Goal: Find specific page/section: Find specific page/section

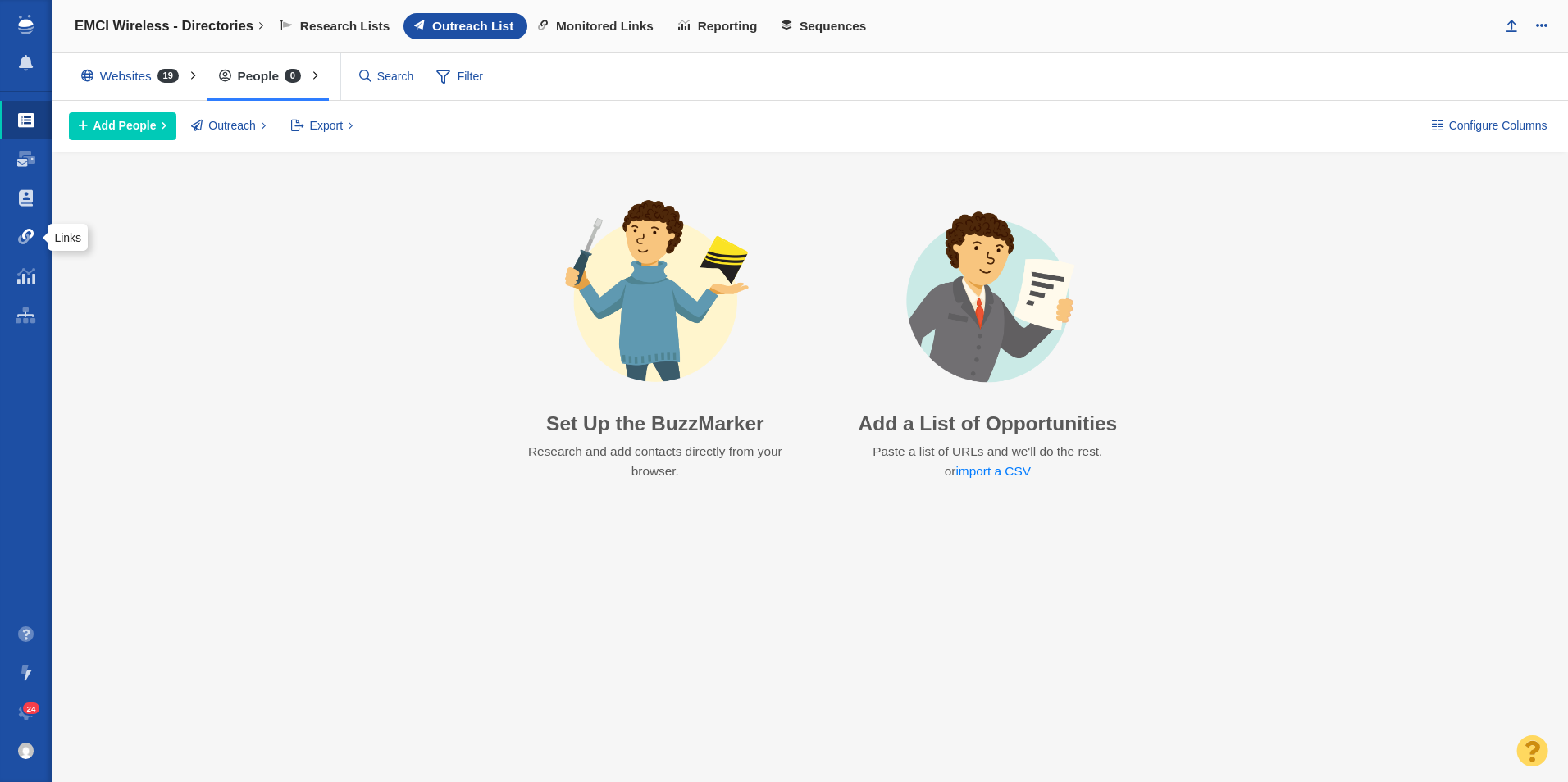
click at [31, 229] on span at bounding box center [26, 237] width 16 height 16
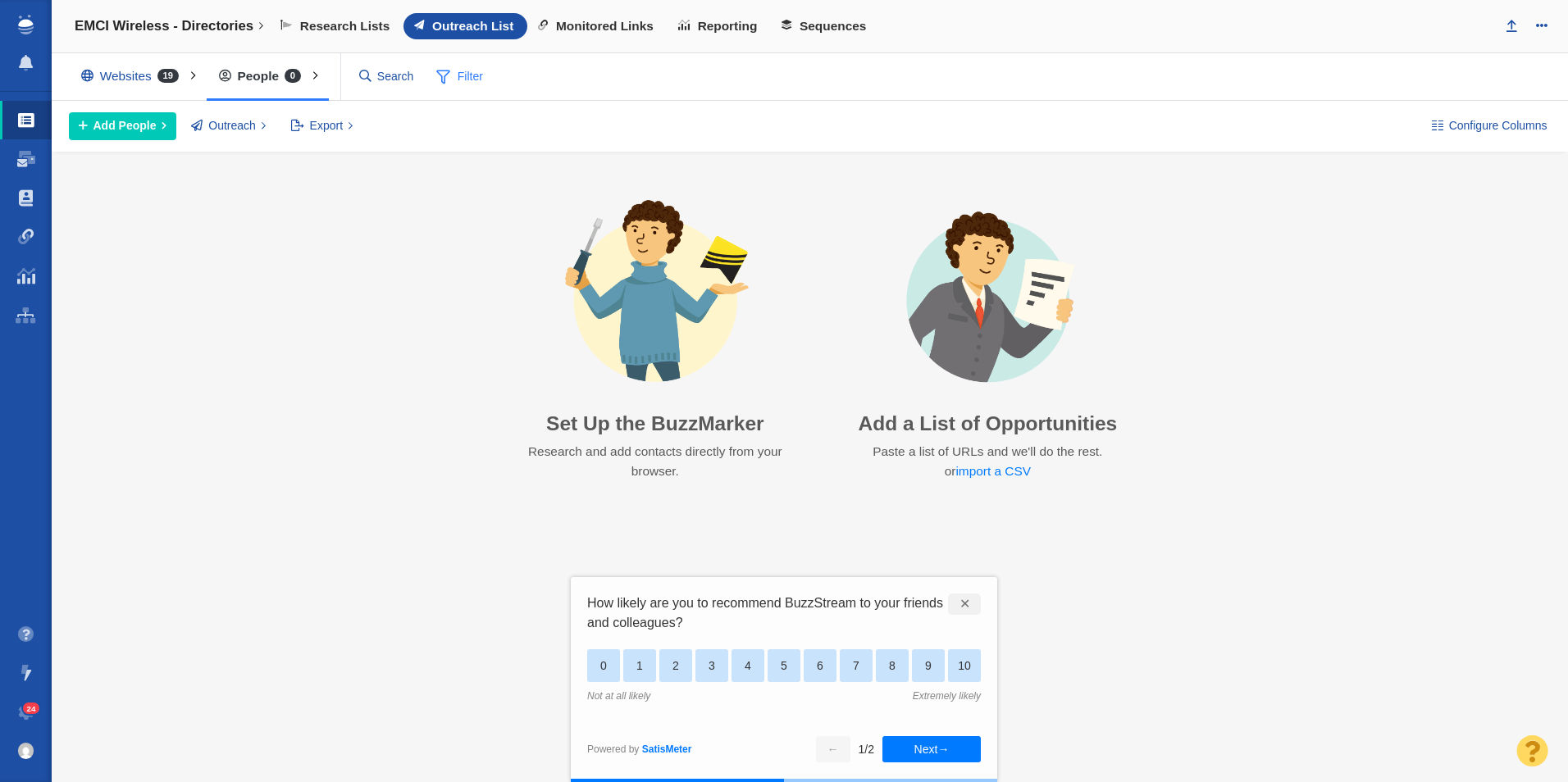
click at [463, 78] on span "Filter" at bounding box center [459, 76] width 66 height 32
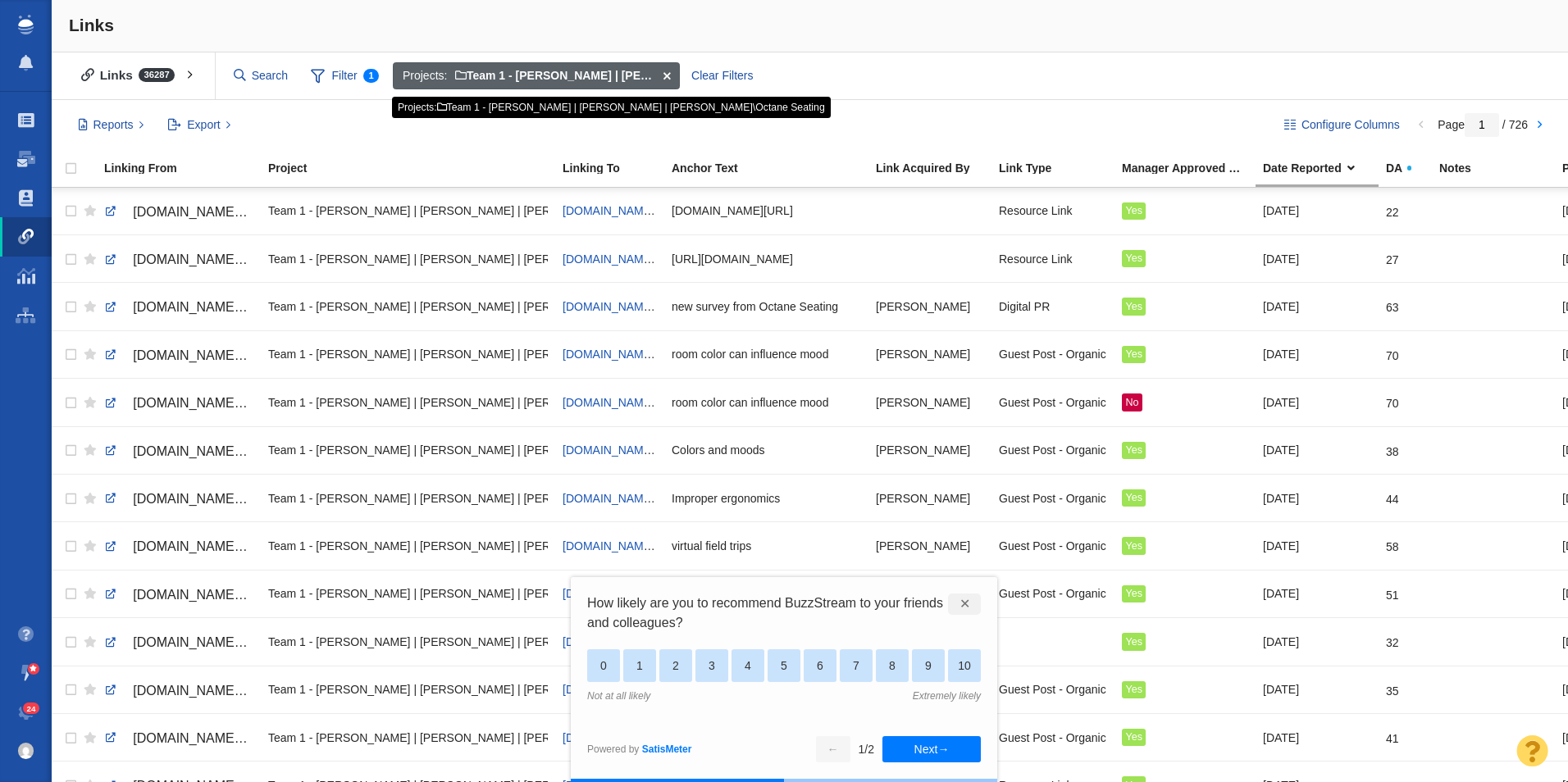
click at [668, 73] on span at bounding box center [667, 75] width 26 height 28
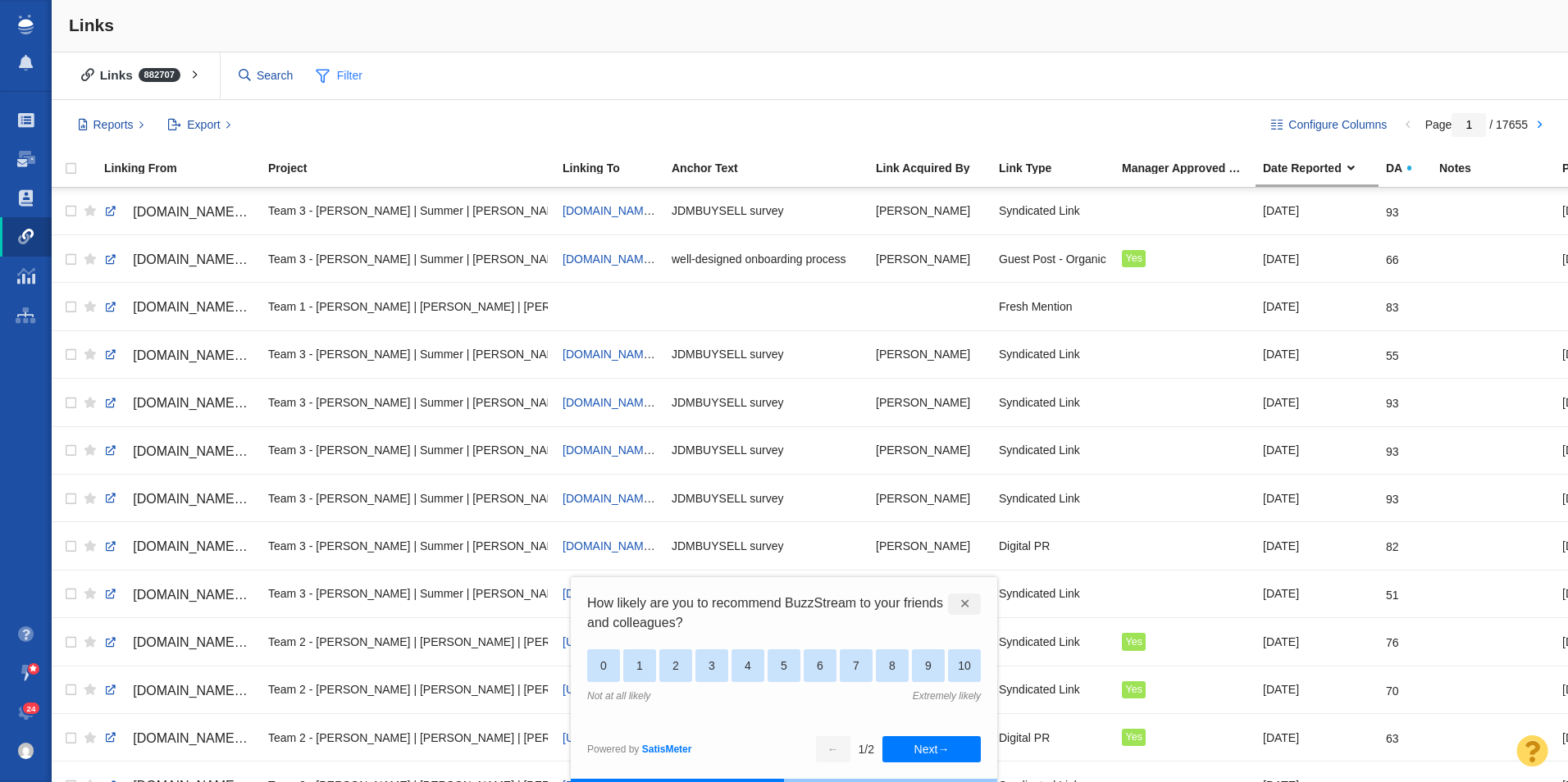
click at [357, 81] on span "Filter" at bounding box center [339, 76] width 66 height 32
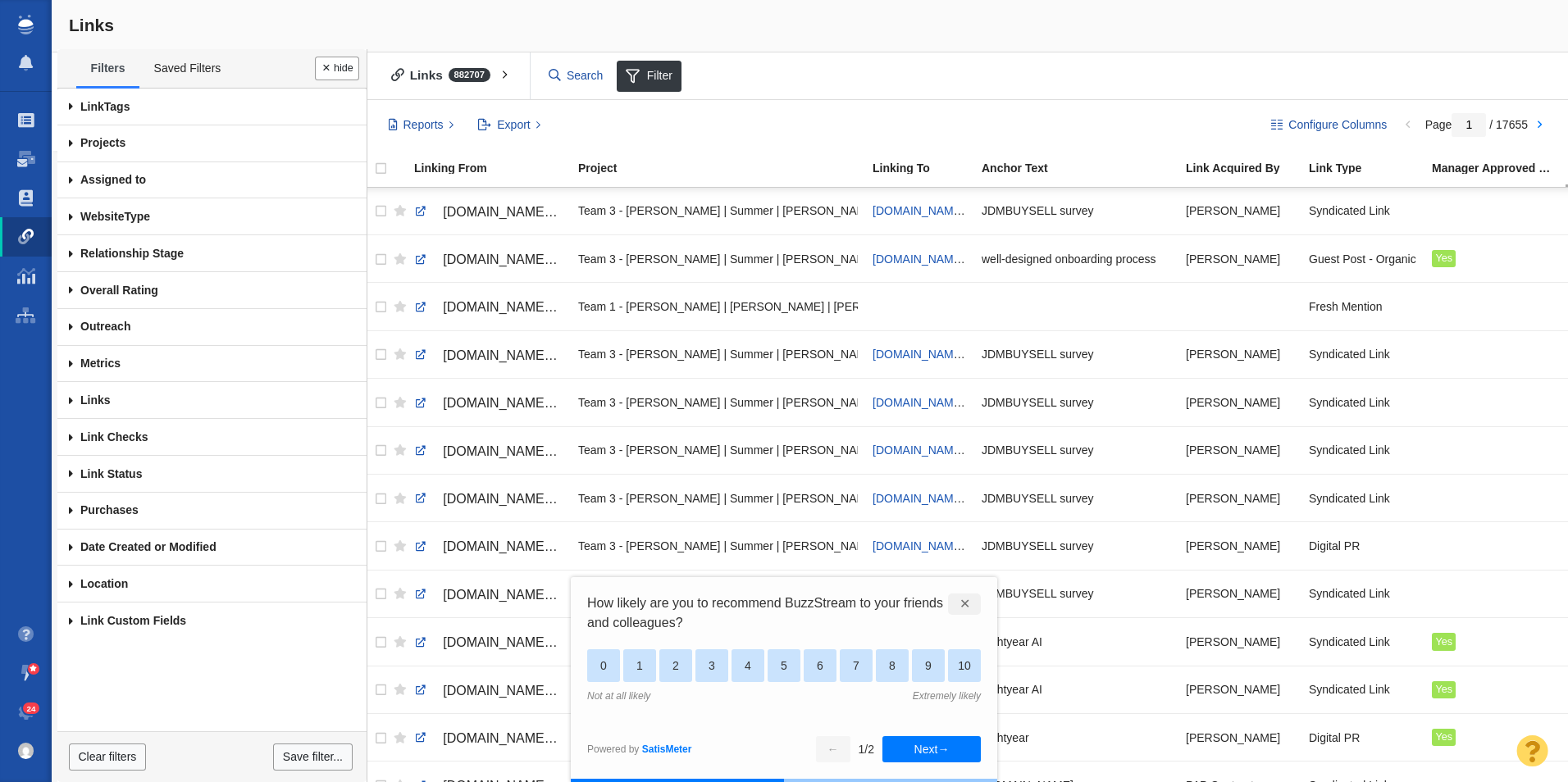
click at [69, 140] on span at bounding box center [71, 143] width 27 height 37
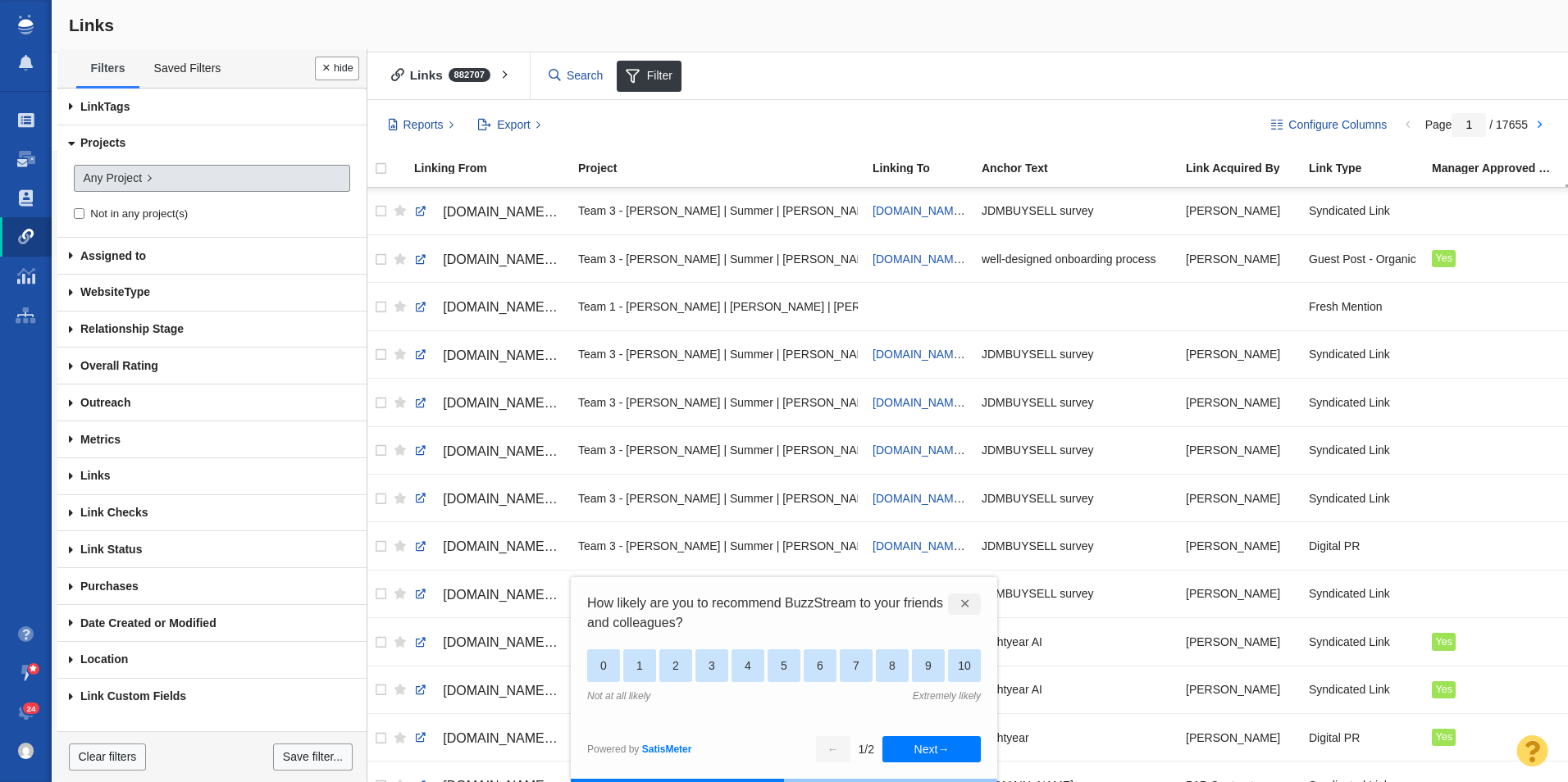
click at [130, 183] on span "Any Project" at bounding box center [113, 179] width 59 height 17
click at [146, 183] on div at bounding box center [784, 391] width 1568 height 782
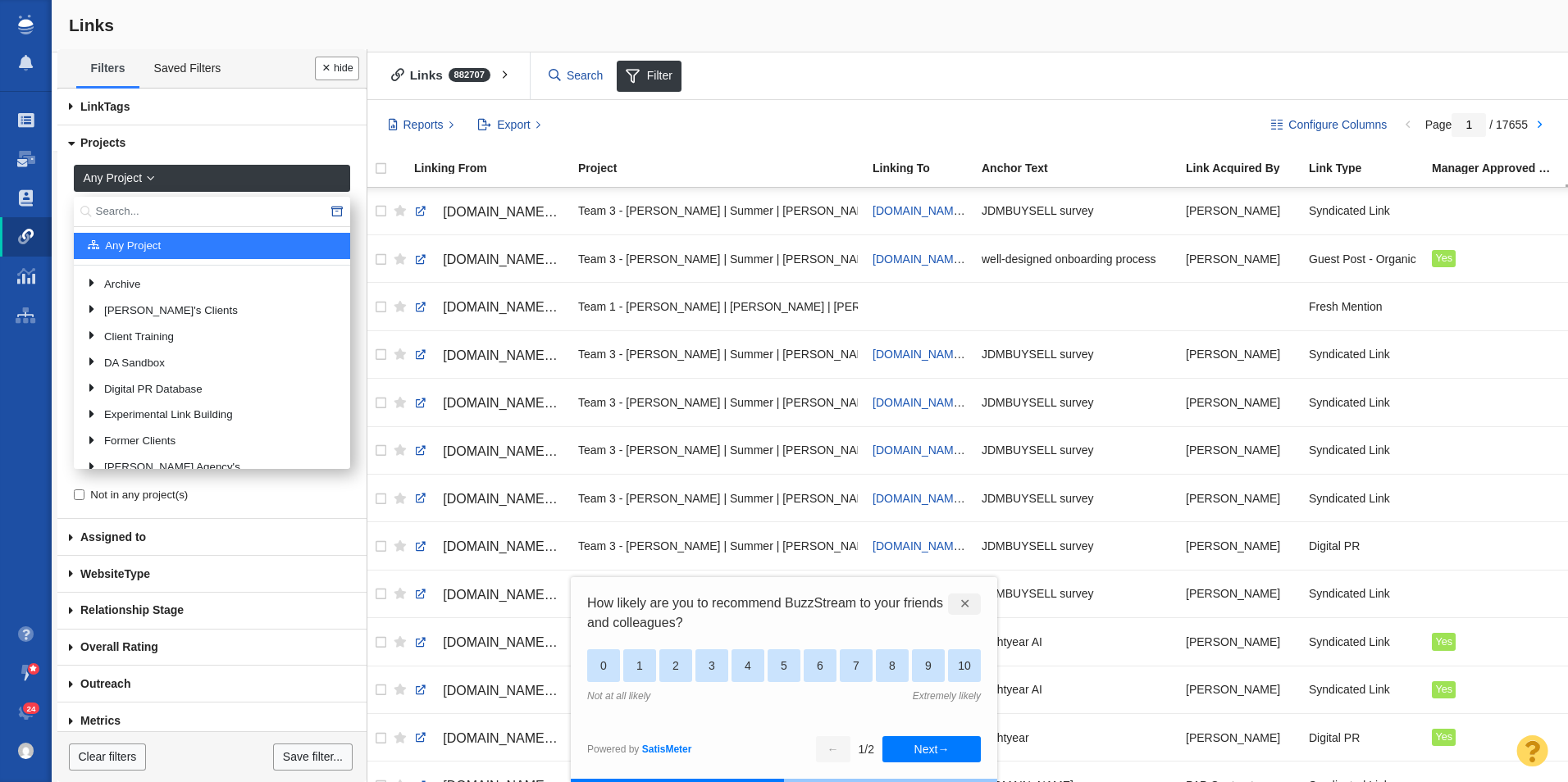
click at [148, 208] on input "text" at bounding box center [211, 212] width 276 height 31
type input "EMCI"
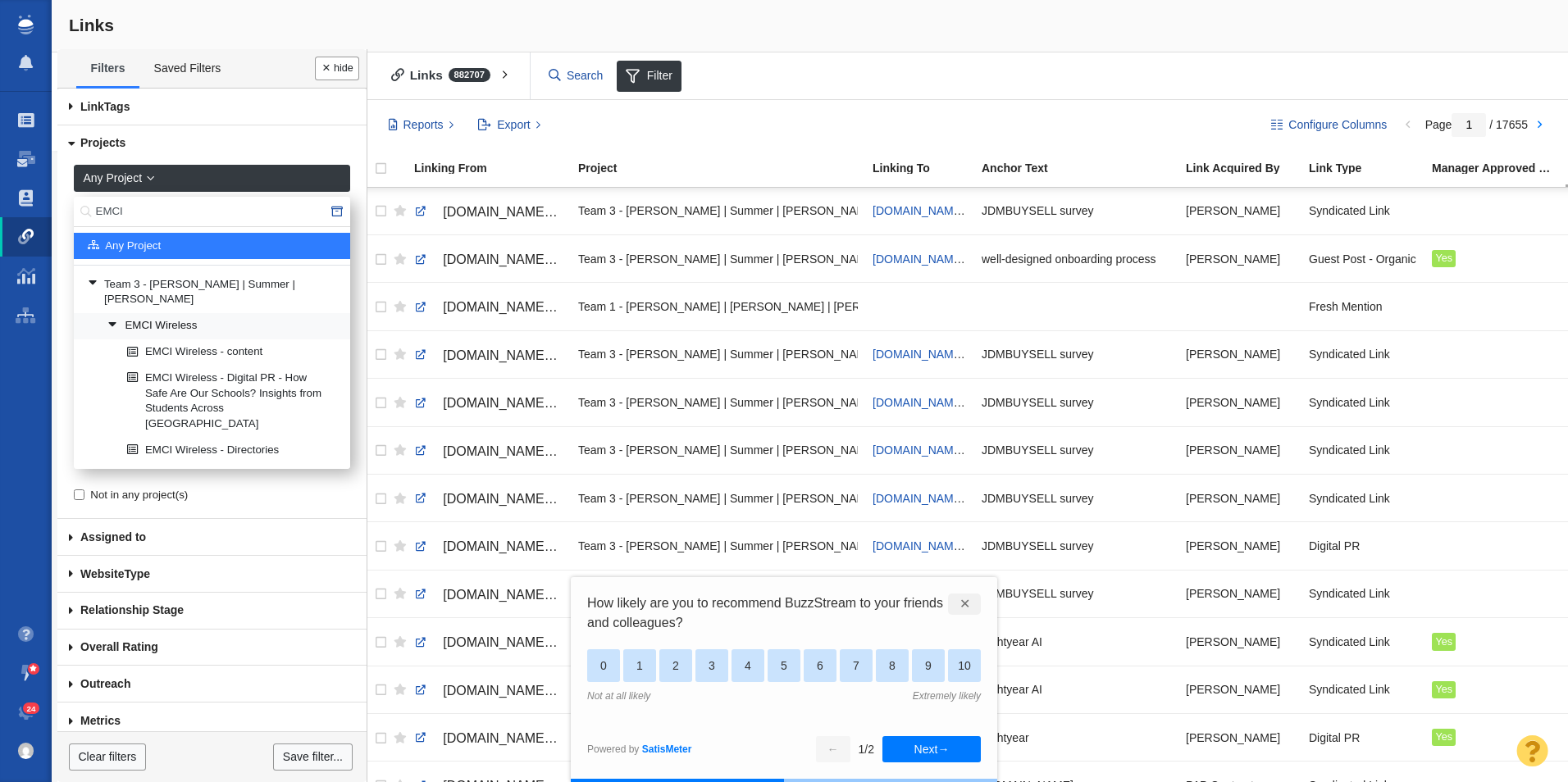
click at [235, 314] on link "EMCI Wireless" at bounding box center [222, 327] width 238 height 25
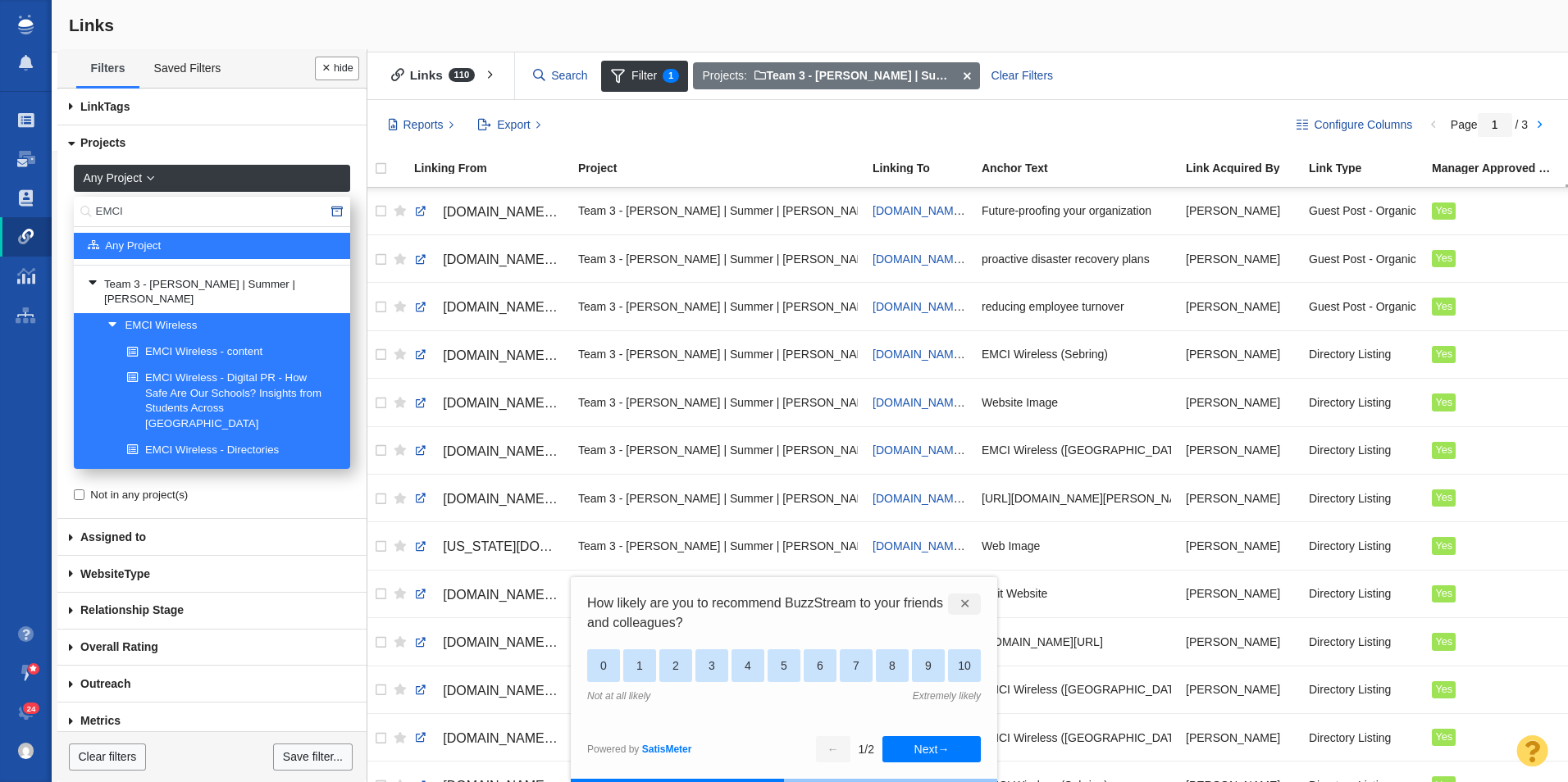
click at [957, 600] on div "✕" at bounding box center [964, 604] width 32 height 21
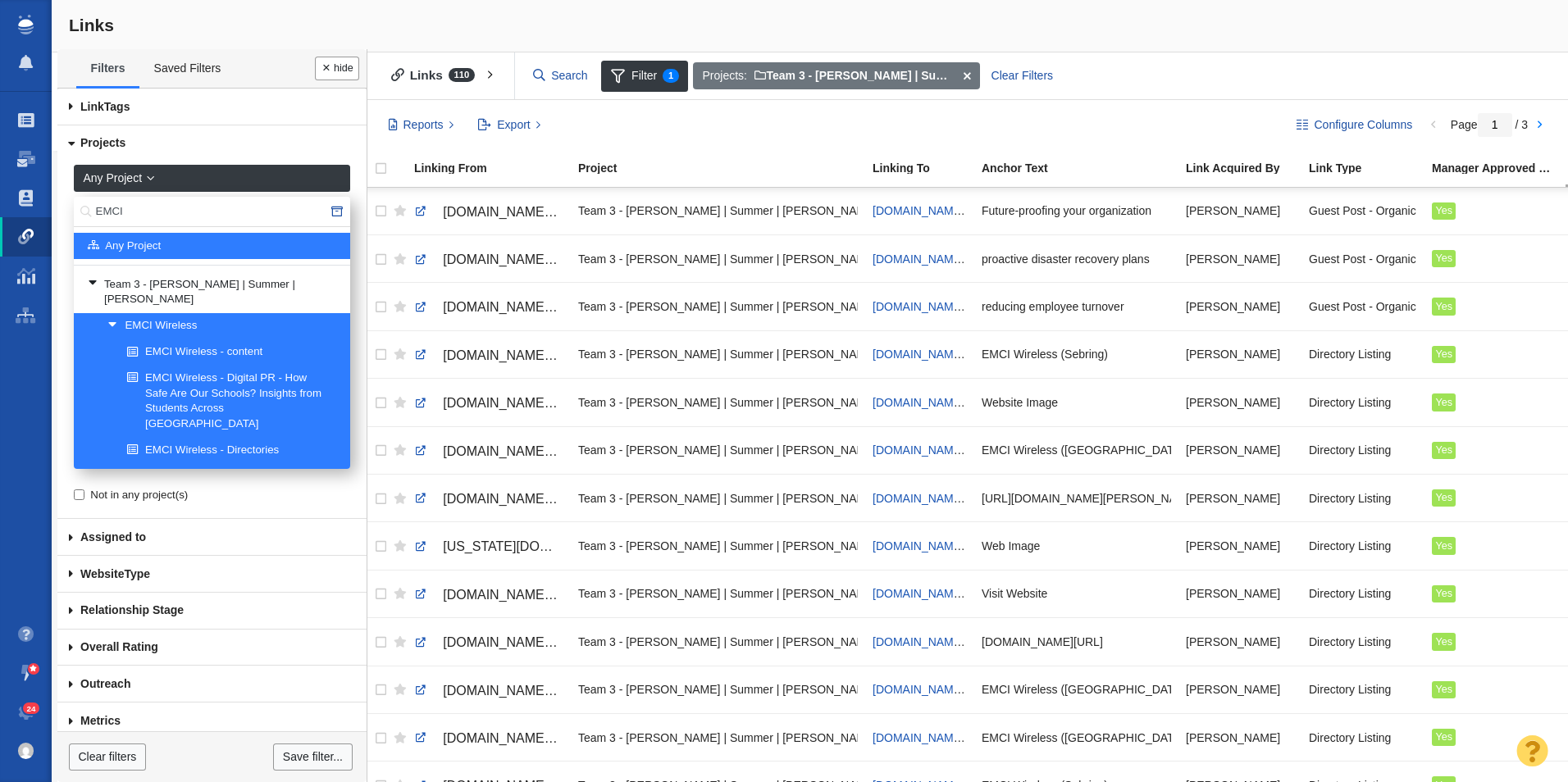
drag, startPoint x: 145, startPoint y: 207, endPoint x: 84, endPoint y: 208, distance: 61.0
click at [84, 208] on div "EMCI" at bounding box center [211, 212] width 276 height 31
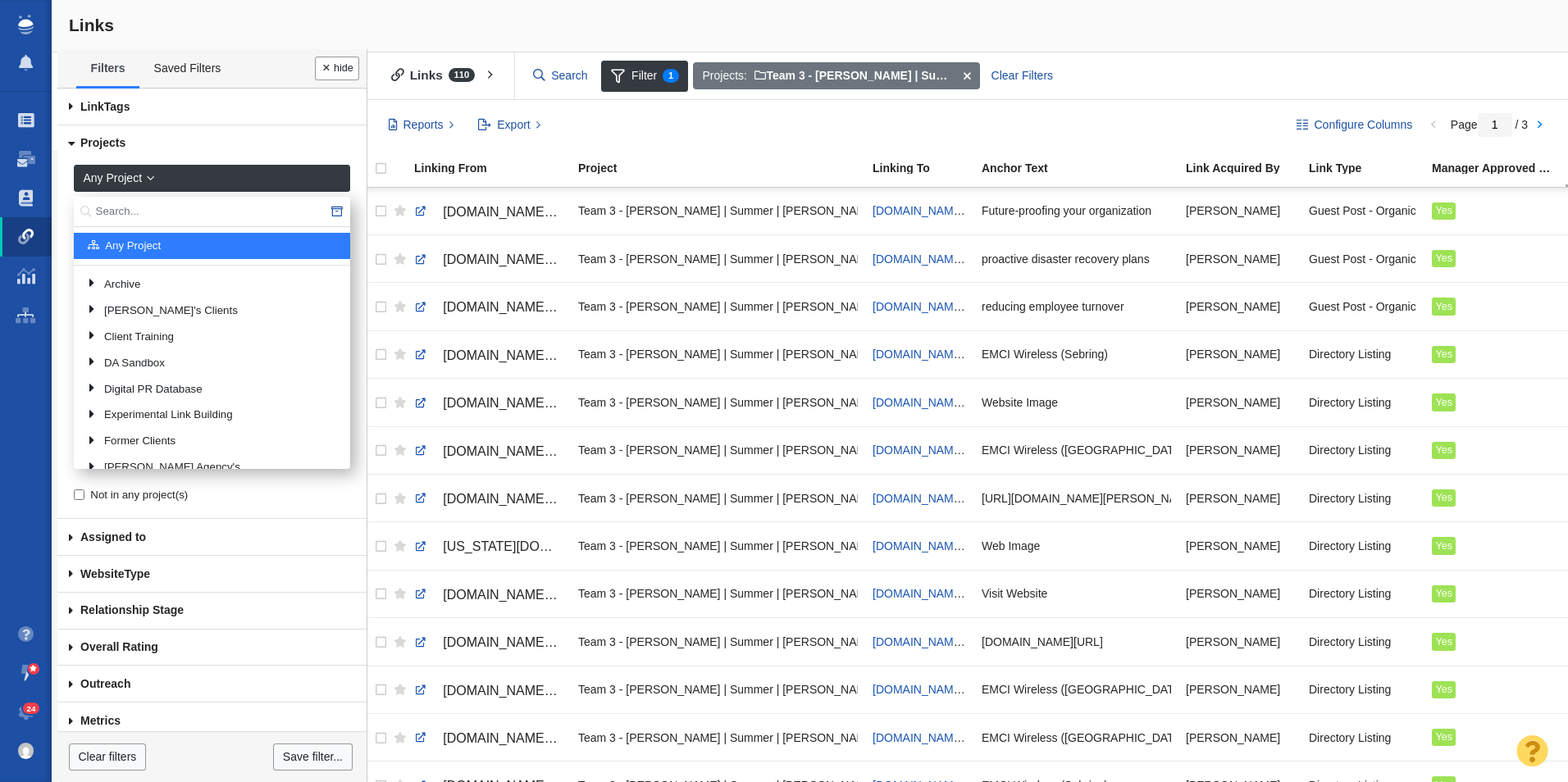
click at [121, 205] on input "text" at bounding box center [211, 212] width 276 height 31
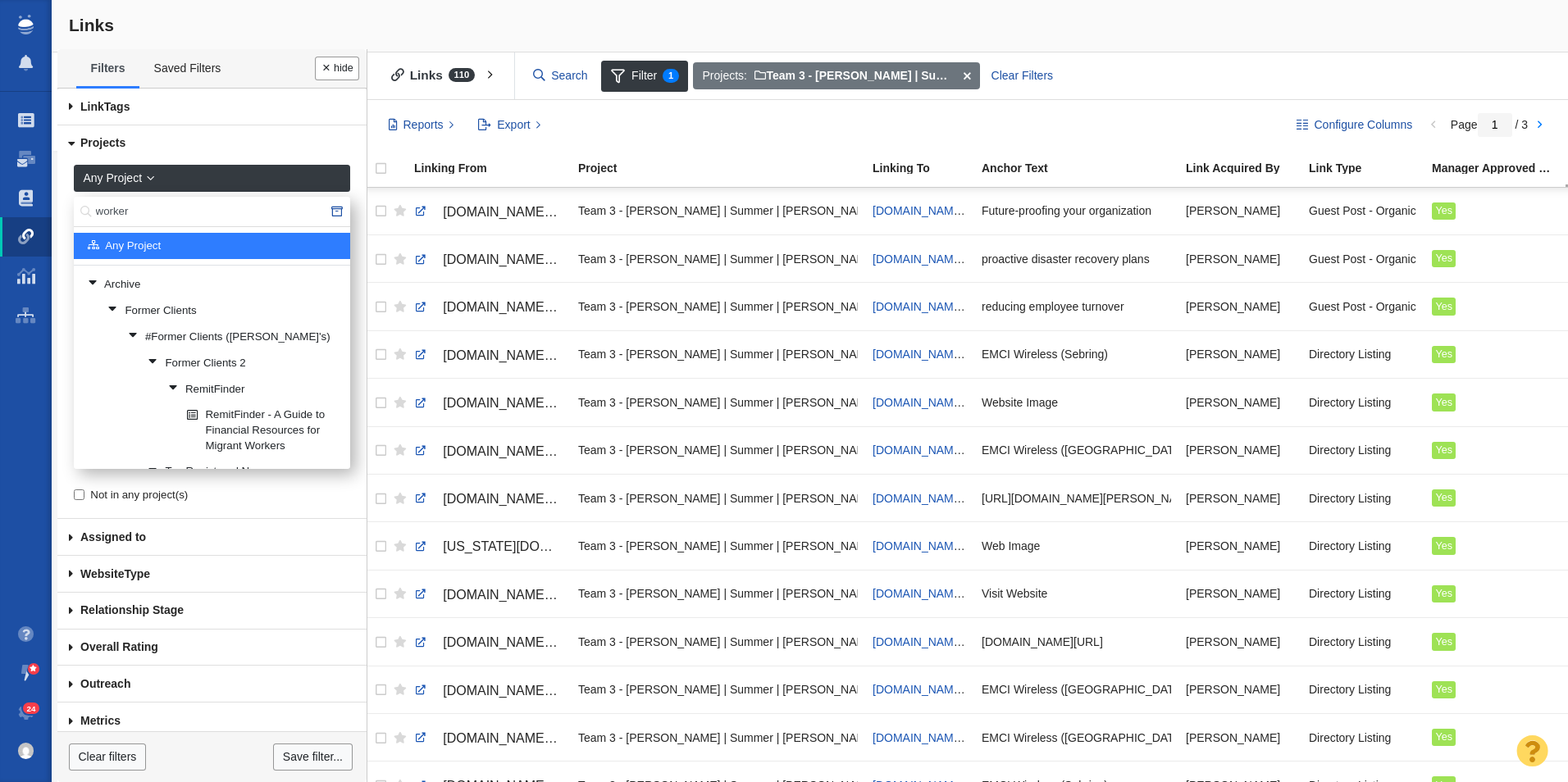
drag, startPoint x: 159, startPoint y: 214, endPoint x: 79, endPoint y: 213, distance: 80.0
click at [79, 213] on div "worker" at bounding box center [211, 212] width 276 height 31
type input "safety"
